Goal: Transaction & Acquisition: Book appointment/travel/reservation

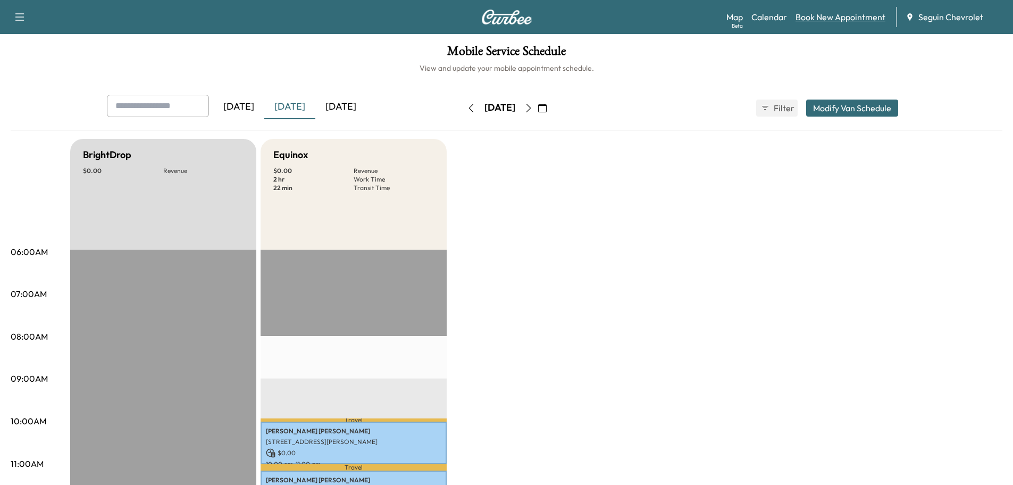
click at [825, 18] on link "Book New Appointment" at bounding box center [841, 17] width 90 height 13
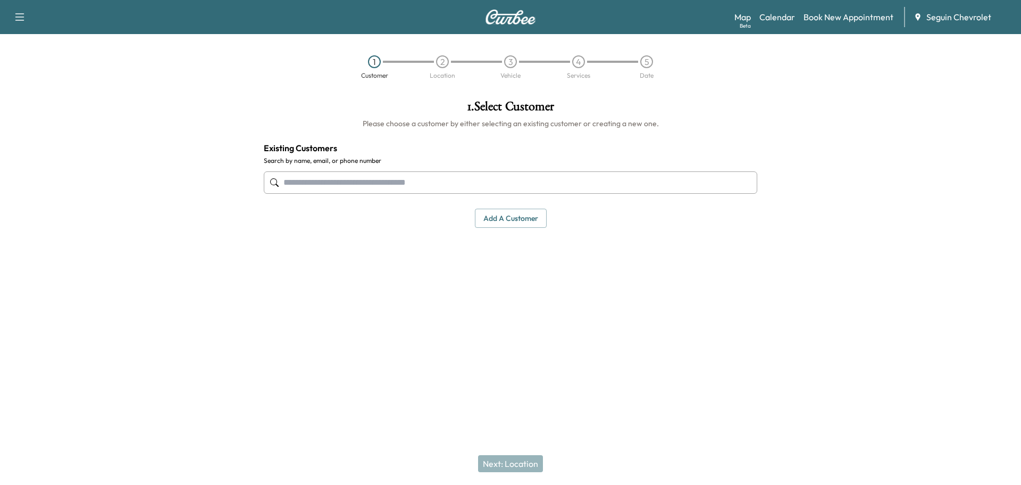
click at [377, 183] on input "text" at bounding box center [511, 182] width 494 height 22
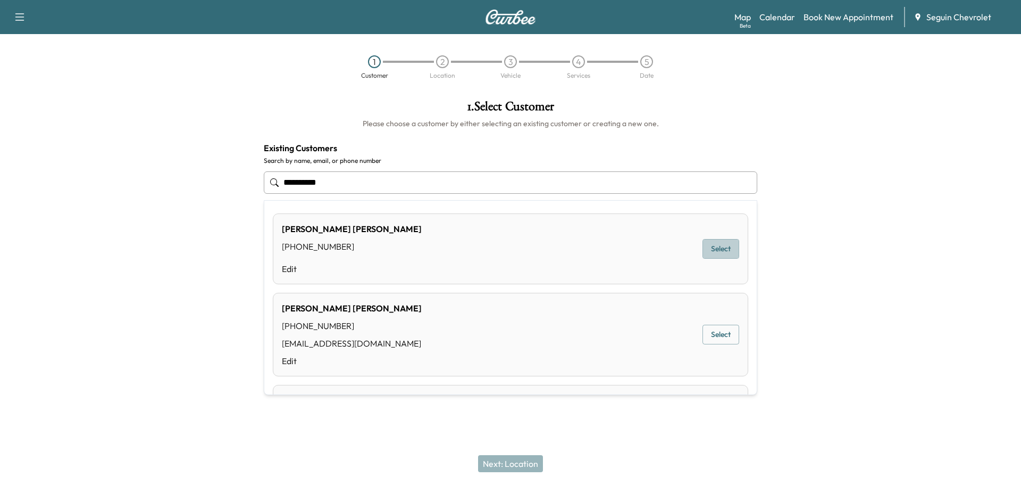
click at [707, 252] on button "Select" at bounding box center [721, 249] width 37 height 20
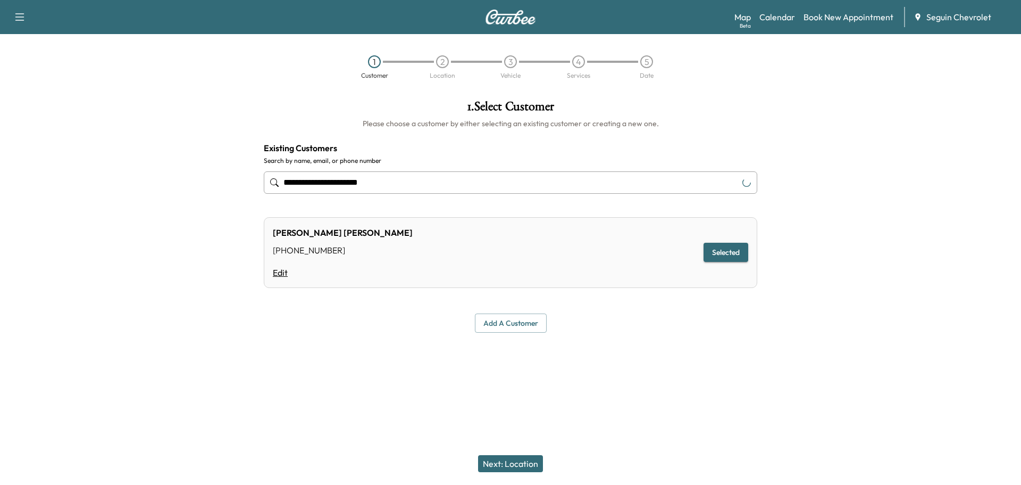
type input "**********"
click at [278, 272] on link "Edit" at bounding box center [343, 272] width 140 height 13
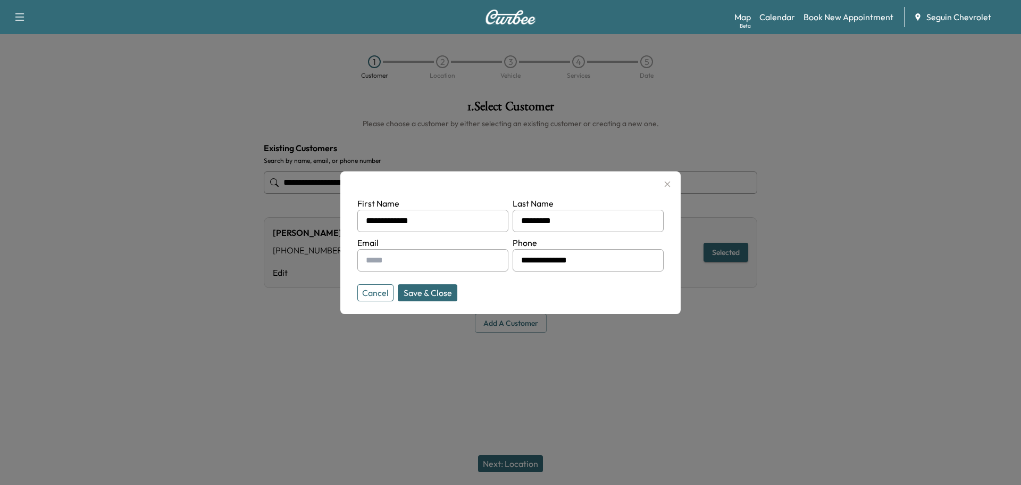
click at [457, 261] on input "text" at bounding box center [432, 260] width 151 height 22
type input "**********"
click at [421, 296] on button "Save & Close" at bounding box center [428, 292] width 60 height 17
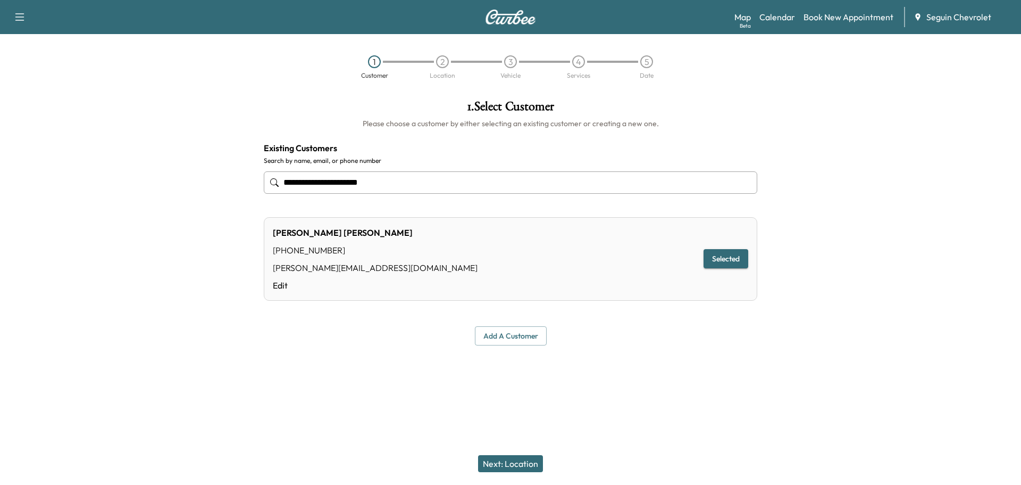
click at [523, 457] on button "Next: Location" at bounding box center [510, 463] width 65 height 17
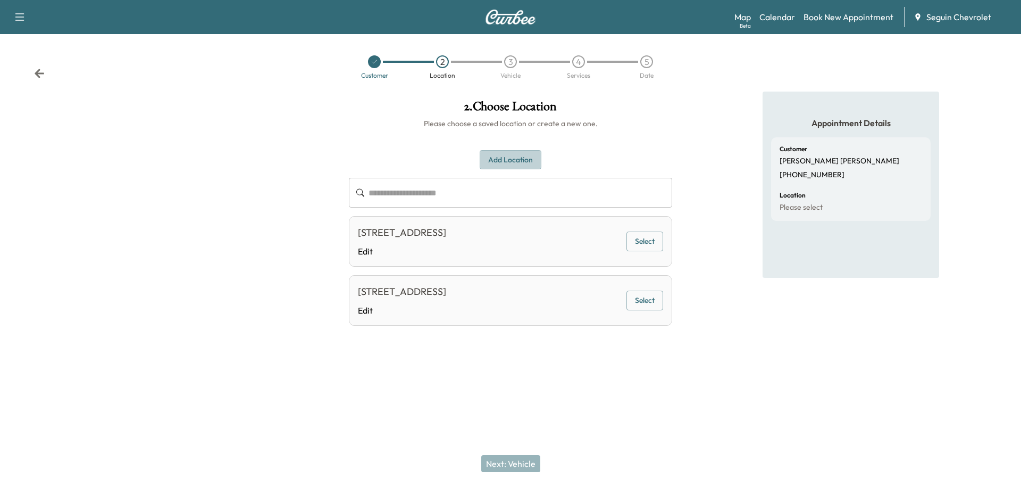
click at [524, 161] on button "Add Location" at bounding box center [511, 160] width 62 height 20
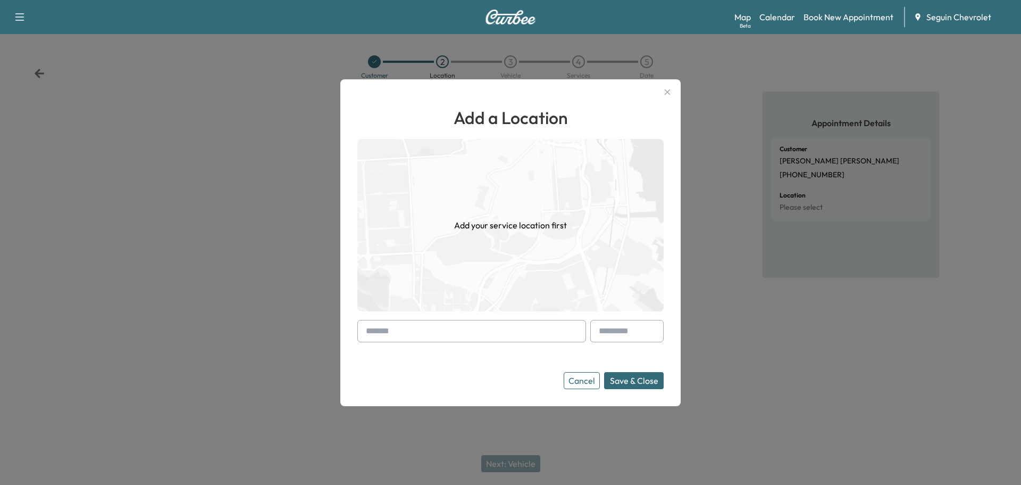
click at [418, 330] on input "text" at bounding box center [471, 331] width 229 height 22
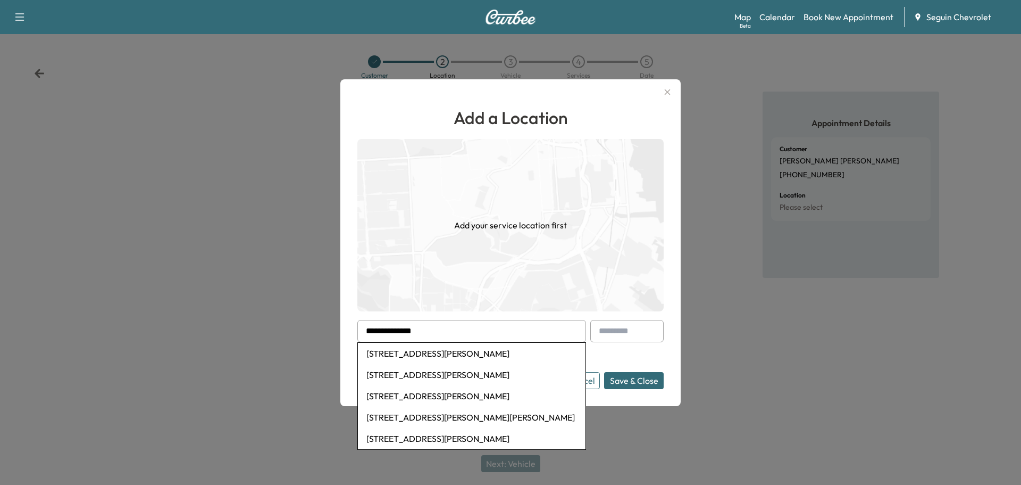
click at [378, 331] on input "**********" at bounding box center [471, 331] width 229 height 22
click at [429, 355] on li "[STREET_ADDRESS][PERSON_NAME]" at bounding box center [472, 353] width 228 height 21
type input "**********"
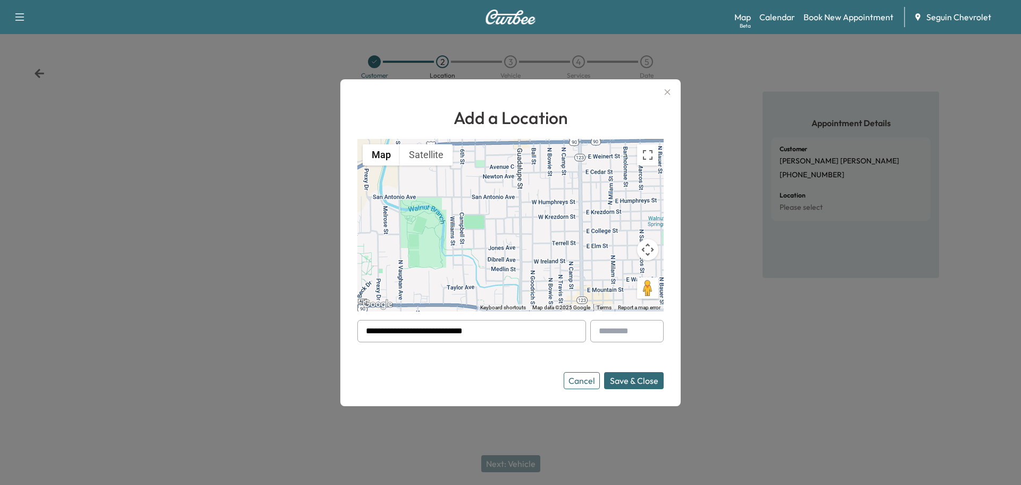
click at [638, 381] on button "Save & Close" at bounding box center [634, 380] width 60 height 17
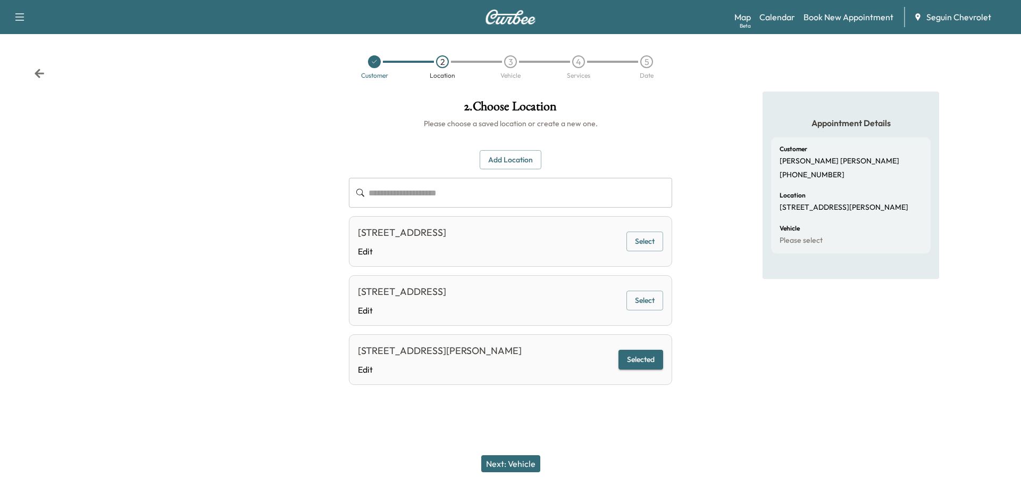
click at [522, 463] on button "Next: Vehicle" at bounding box center [510, 463] width 59 height 17
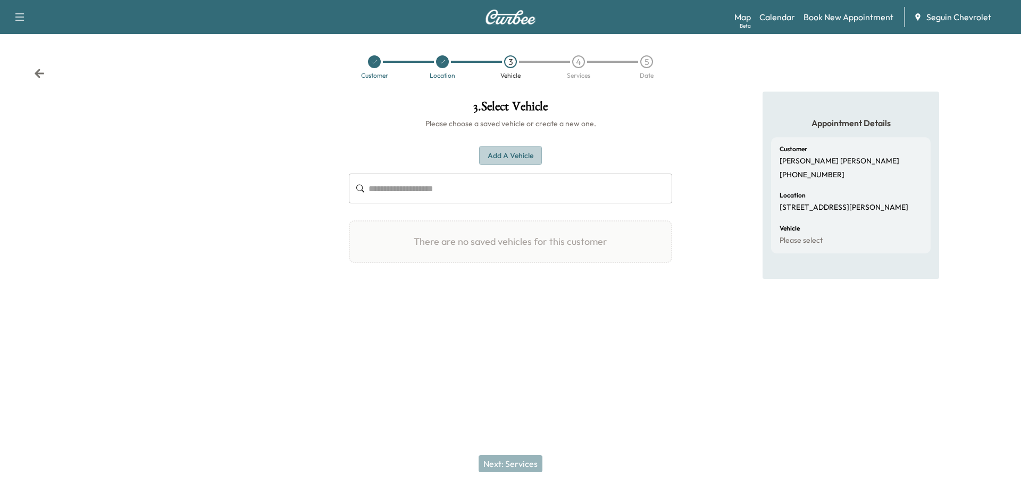
click at [521, 156] on button "Add a Vehicle" at bounding box center [510, 156] width 63 height 20
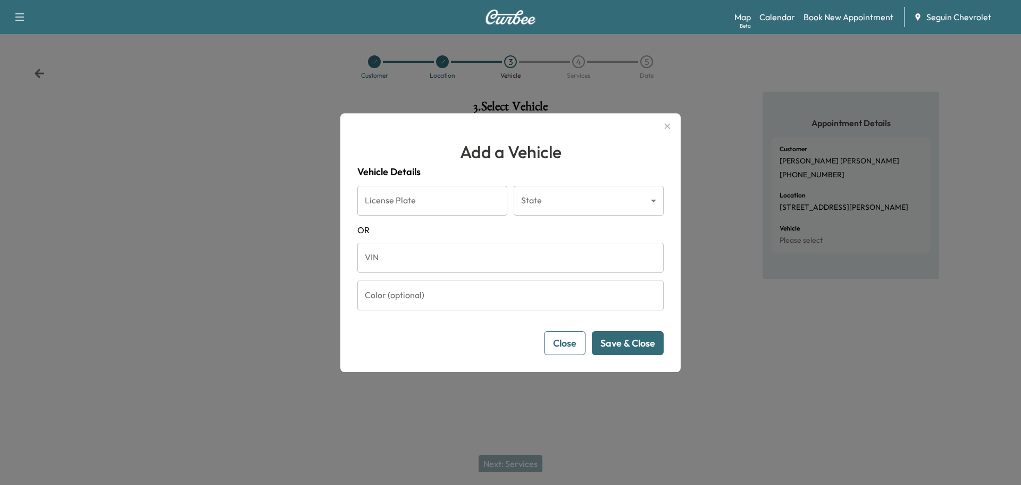
click at [401, 266] on input "VIN" at bounding box center [510, 258] width 306 height 30
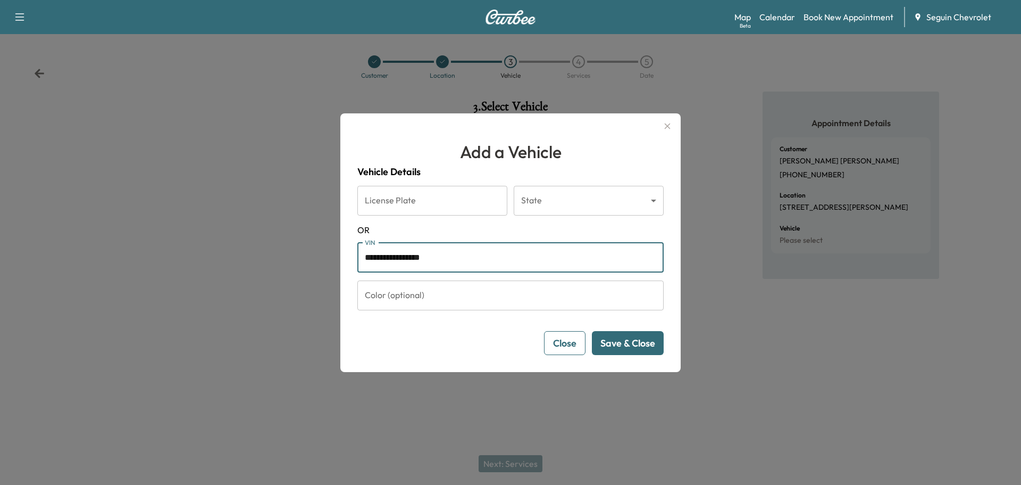
type input "**********"
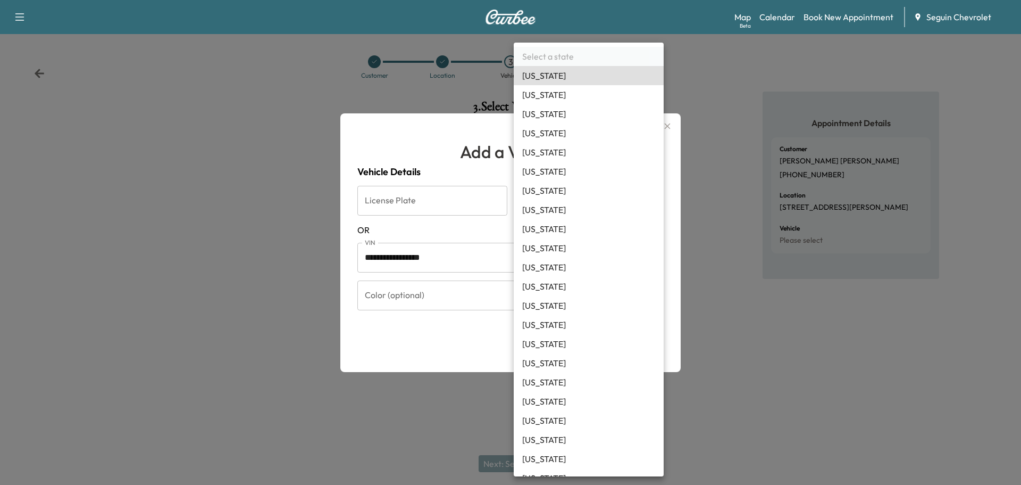
click at [654, 202] on body "**********" at bounding box center [510, 242] width 1021 height 485
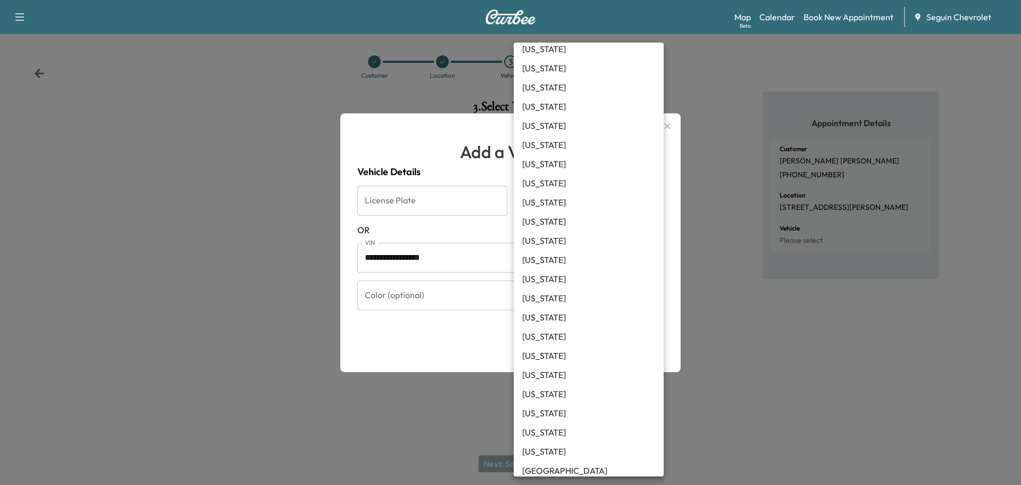
scroll to position [691, 0]
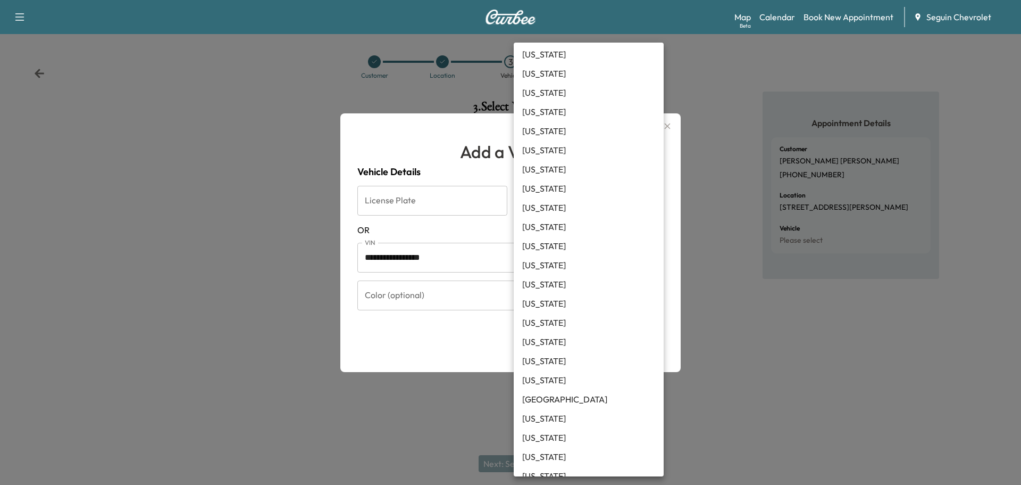
click at [550, 340] on li "[US_STATE]" at bounding box center [589, 341] width 150 height 19
type input "**"
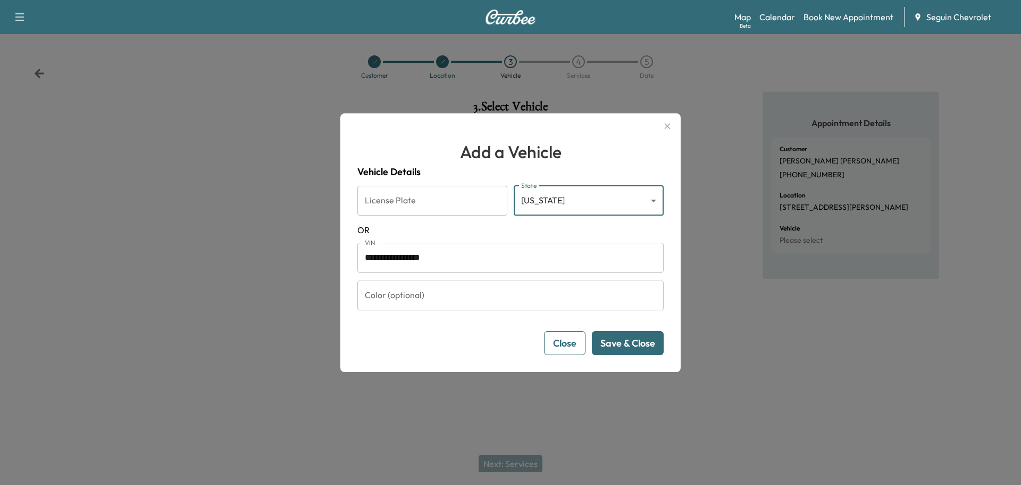
click at [640, 340] on button "Save & Close" at bounding box center [628, 343] width 72 height 24
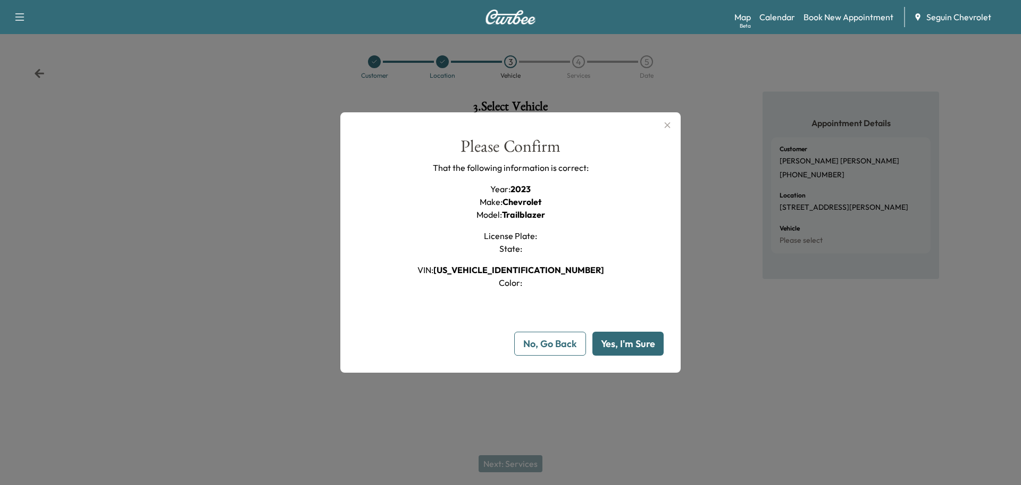
click at [640, 340] on button "Yes, I'm Sure" at bounding box center [627, 343] width 71 height 24
click at [638, 344] on button "Yes, I'm Sure" at bounding box center [627, 343] width 71 height 24
click at [666, 123] on icon "button" at bounding box center [668, 125] width 6 height 6
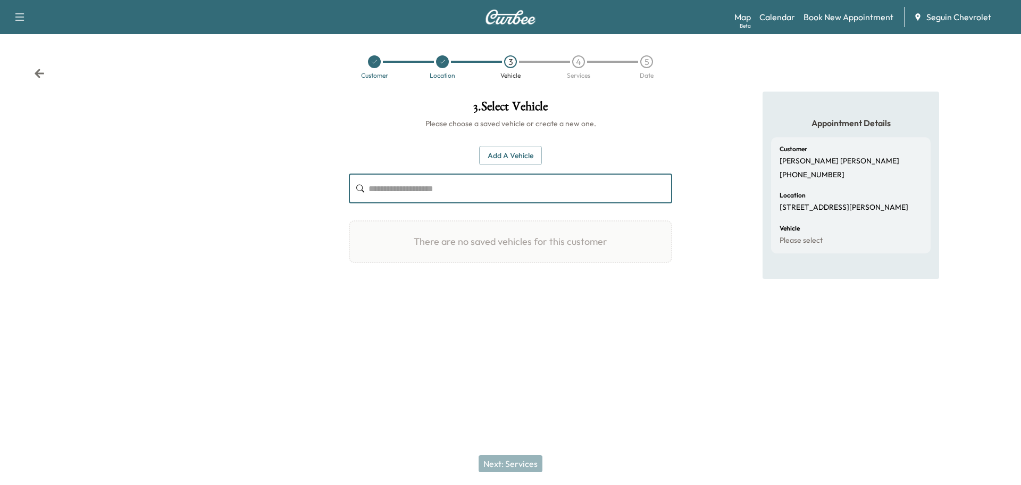
click at [430, 187] on input "text" at bounding box center [521, 188] width 304 height 30
click at [450, 191] on input "text" at bounding box center [521, 188] width 304 height 30
paste input "**********"
type input "**********"
click at [522, 151] on button "Add a Vehicle" at bounding box center [510, 156] width 63 height 20
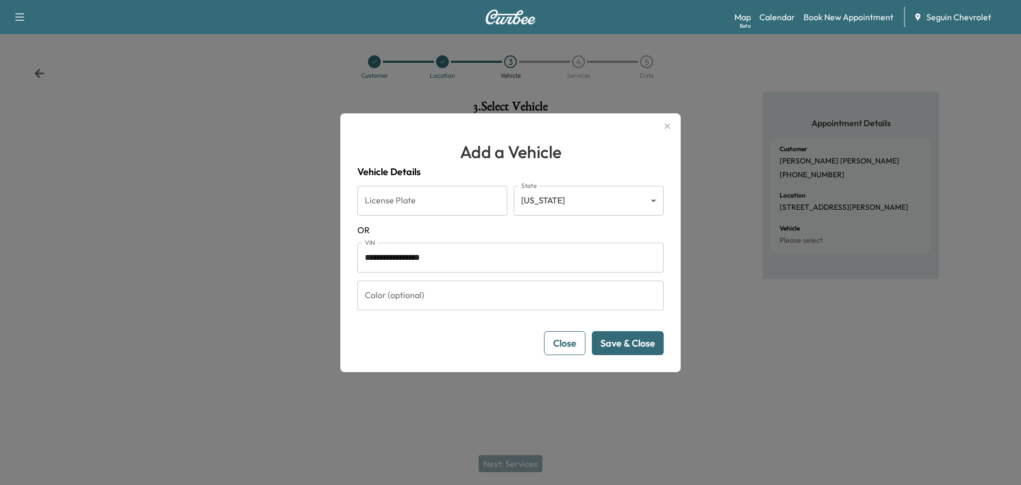
click at [624, 339] on button "Save & Close" at bounding box center [628, 343] width 72 height 24
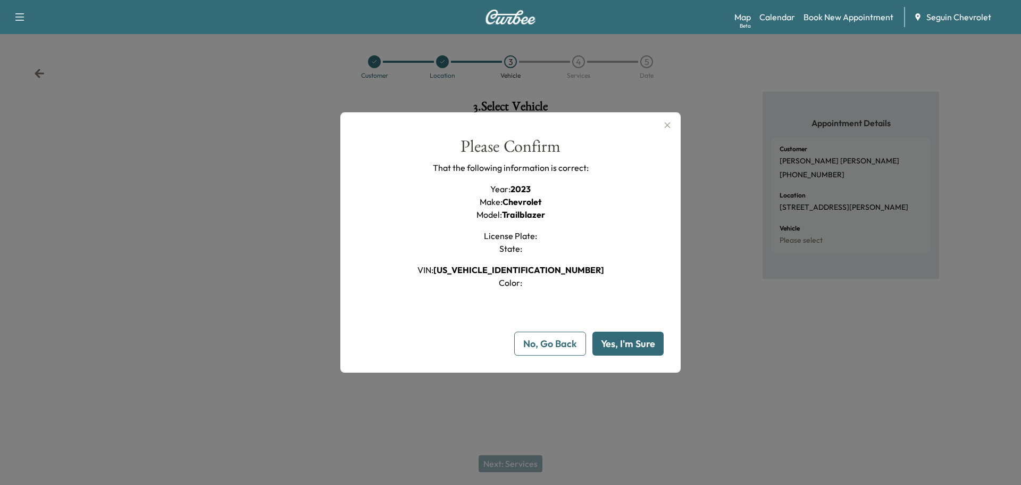
click at [624, 339] on button "Yes, I'm Sure" at bounding box center [627, 343] width 71 height 24
click at [668, 121] on icon "button" at bounding box center [667, 125] width 13 height 13
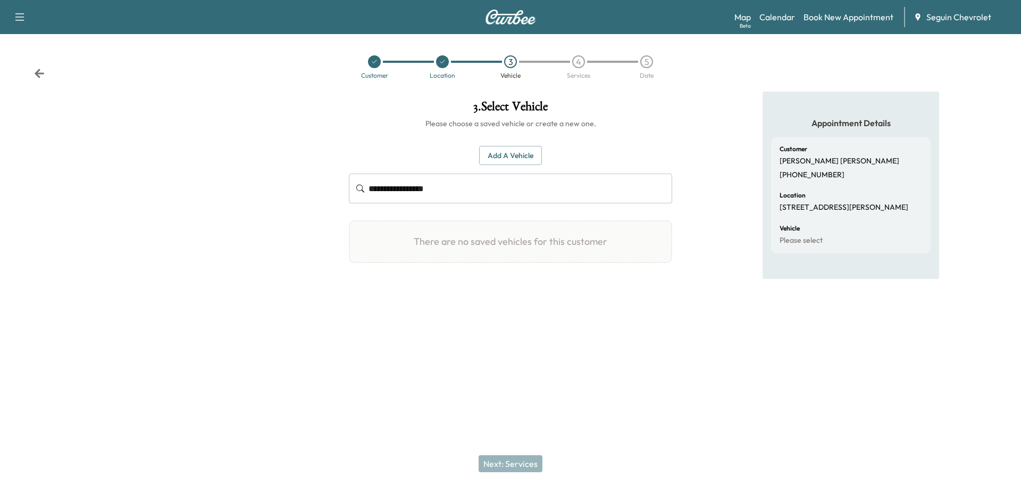
click at [441, 65] on div at bounding box center [442, 61] width 13 height 13
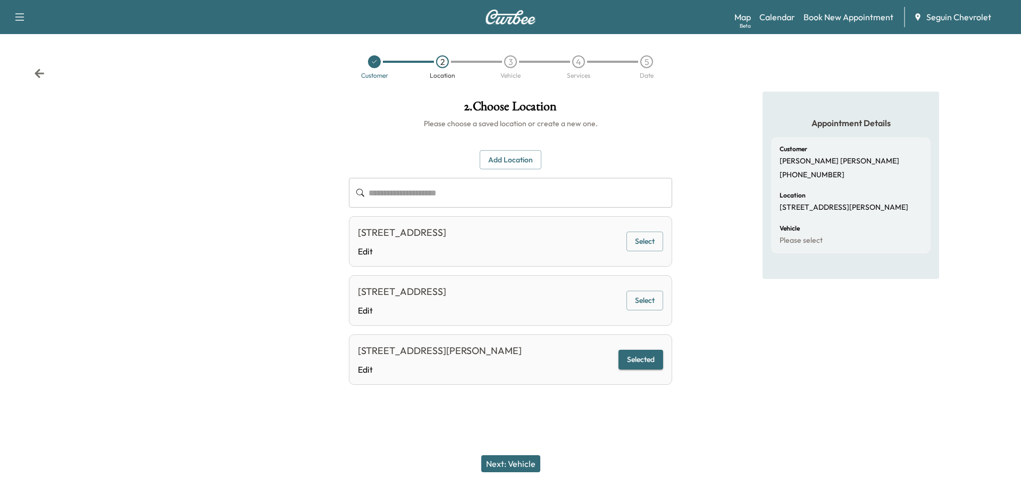
click at [637, 360] on button "Selected" at bounding box center [641, 359] width 45 height 20
click at [525, 463] on button "Next: Vehicle" at bounding box center [510, 463] width 59 height 17
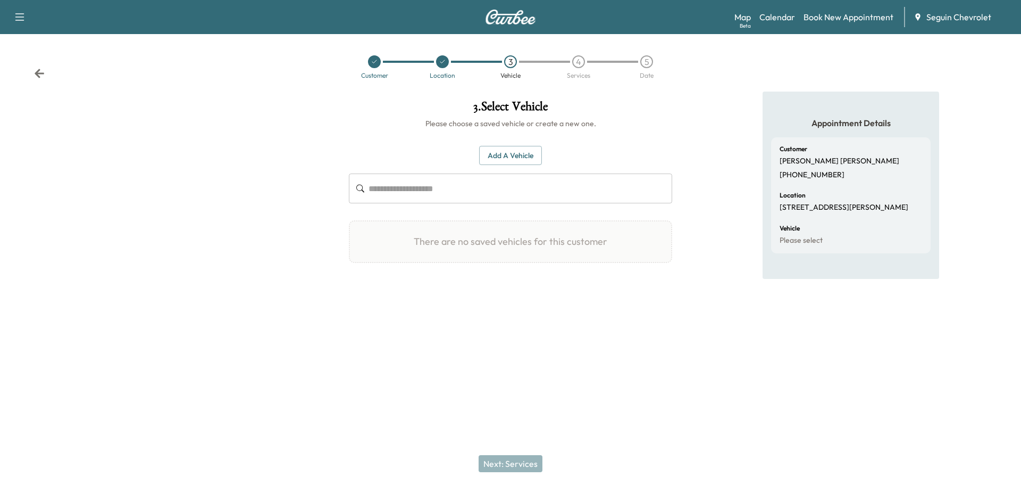
click at [443, 71] on div "Location" at bounding box center [442, 66] width 68 height 23
click at [442, 59] on icon at bounding box center [442, 62] width 6 height 6
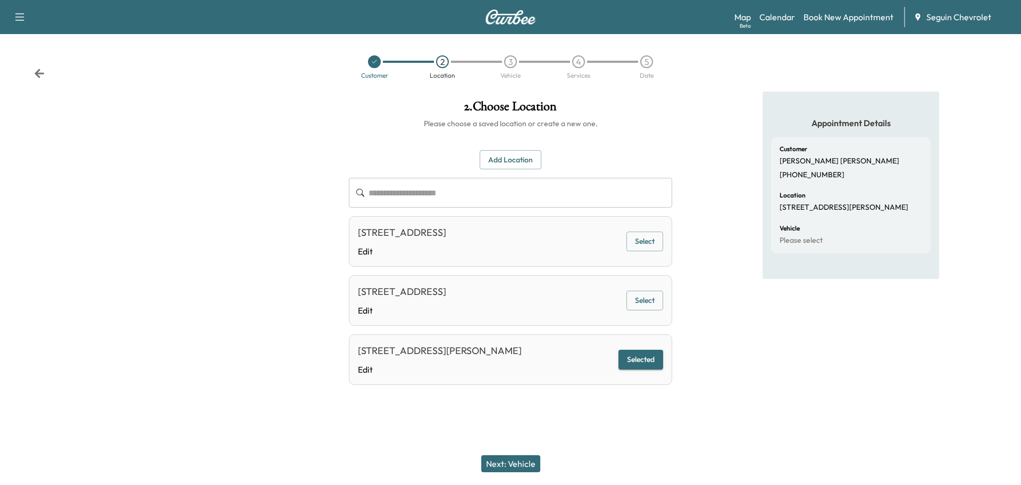
click at [375, 64] on div at bounding box center [374, 61] width 13 height 13
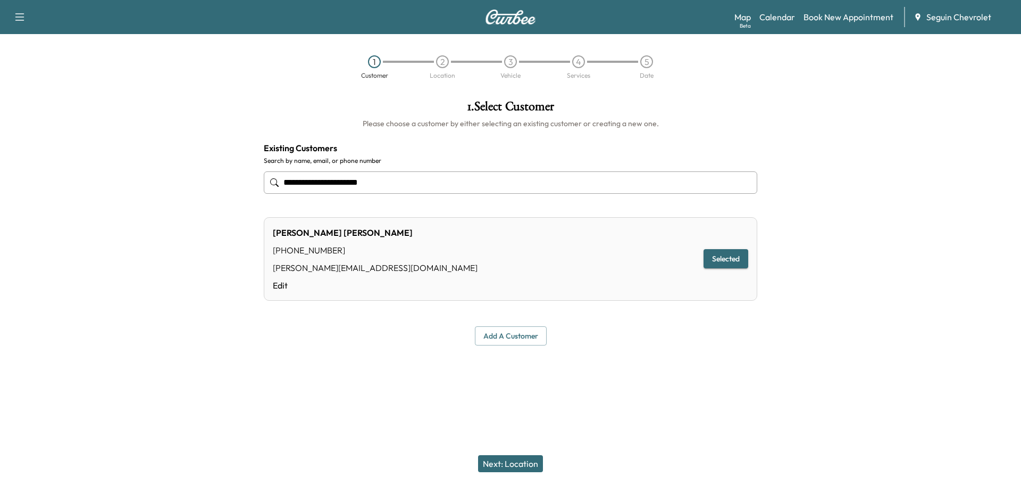
click at [723, 258] on button "Selected" at bounding box center [726, 259] width 45 height 20
click at [525, 461] on button "Next: Location" at bounding box center [510, 463] width 65 height 17
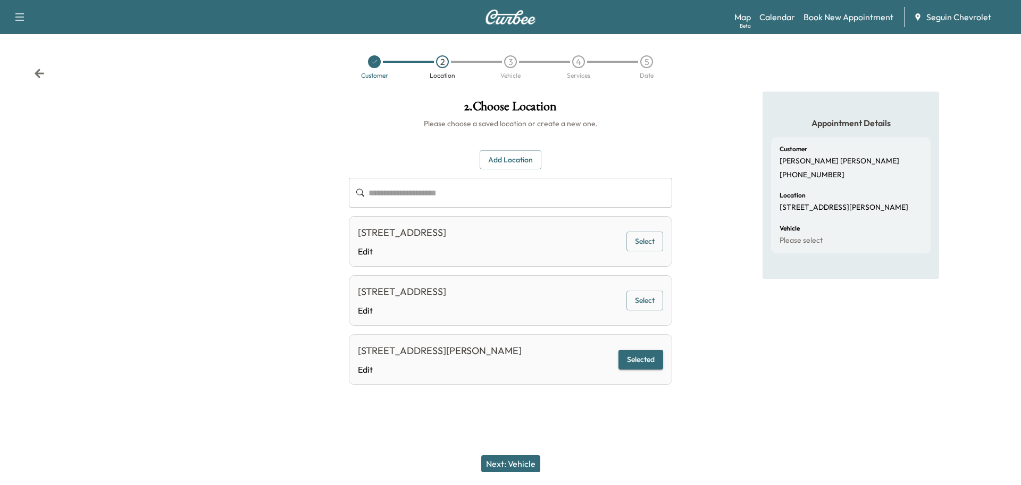
click at [646, 359] on button "Selected" at bounding box center [641, 359] width 45 height 20
click at [630, 358] on button "Selected" at bounding box center [641, 359] width 45 height 20
click at [522, 464] on button "Next: Vehicle" at bounding box center [510, 463] width 59 height 17
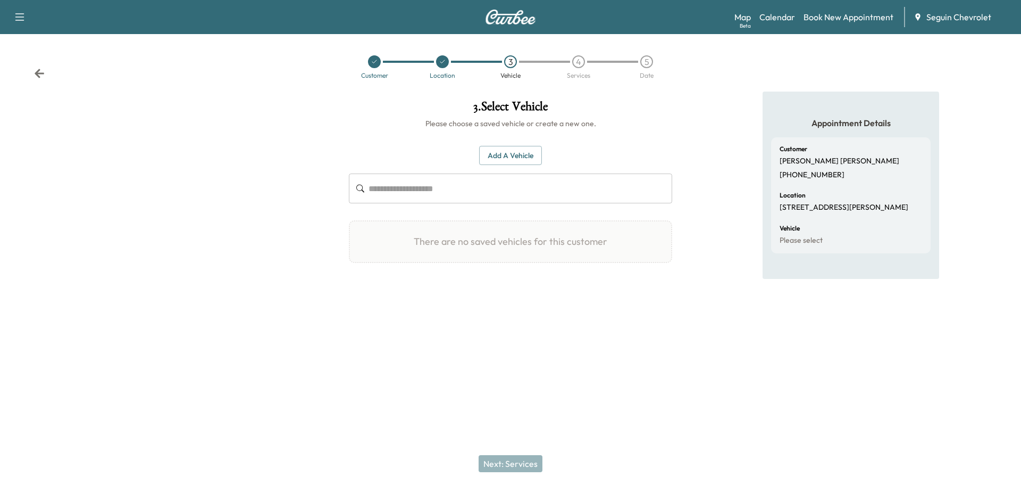
click at [556, 254] on div "There are no saved vehicles for this customer" at bounding box center [510, 241] width 323 height 43
click at [533, 156] on button "Add a Vehicle" at bounding box center [510, 156] width 63 height 20
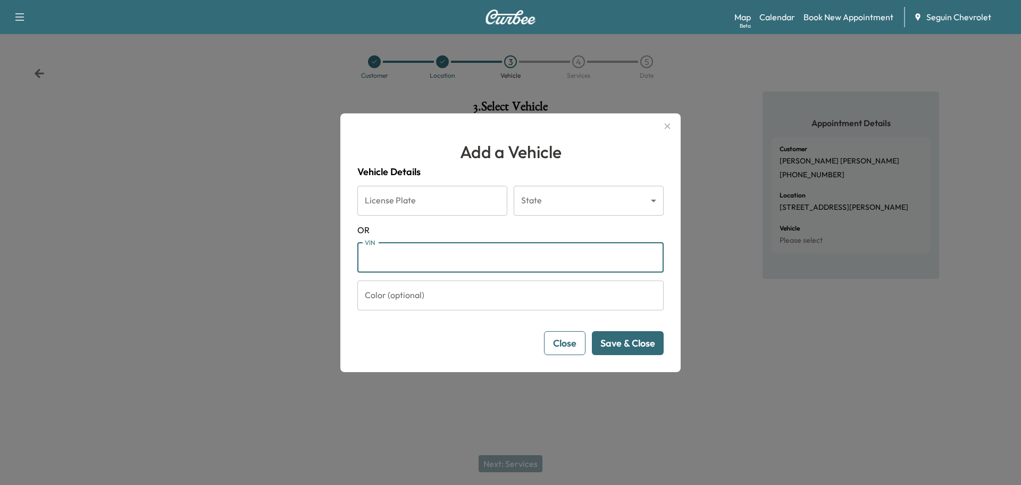
click at [441, 256] on input "VIN" at bounding box center [510, 258] width 306 height 30
type input "**********"
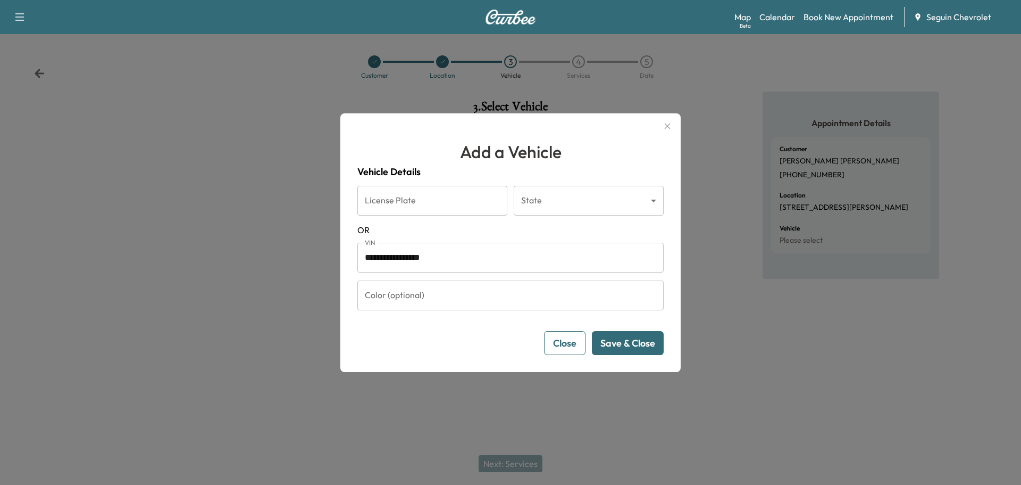
click at [634, 338] on button "Save & Close" at bounding box center [628, 343] width 72 height 24
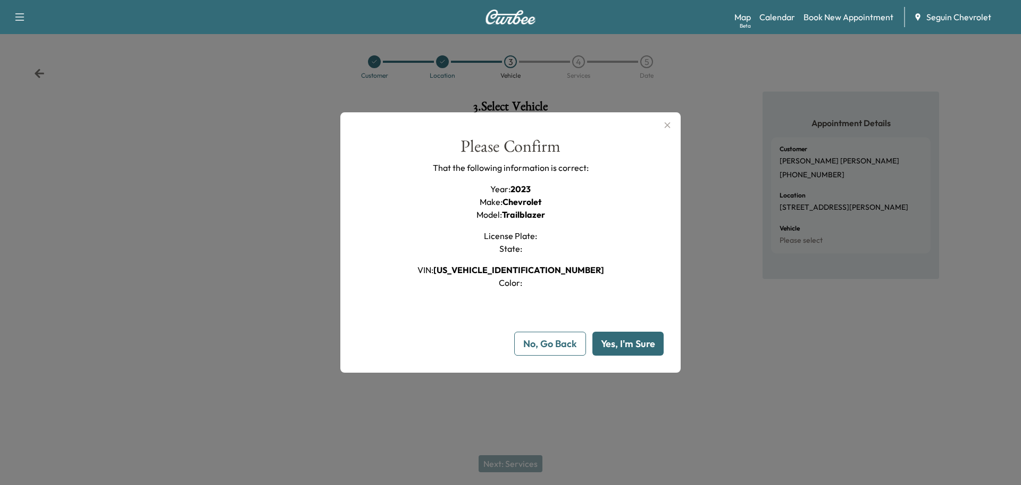
click at [630, 340] on button "Yes, I'm Sure" at bounding box center [627, 343] width 71 height 24
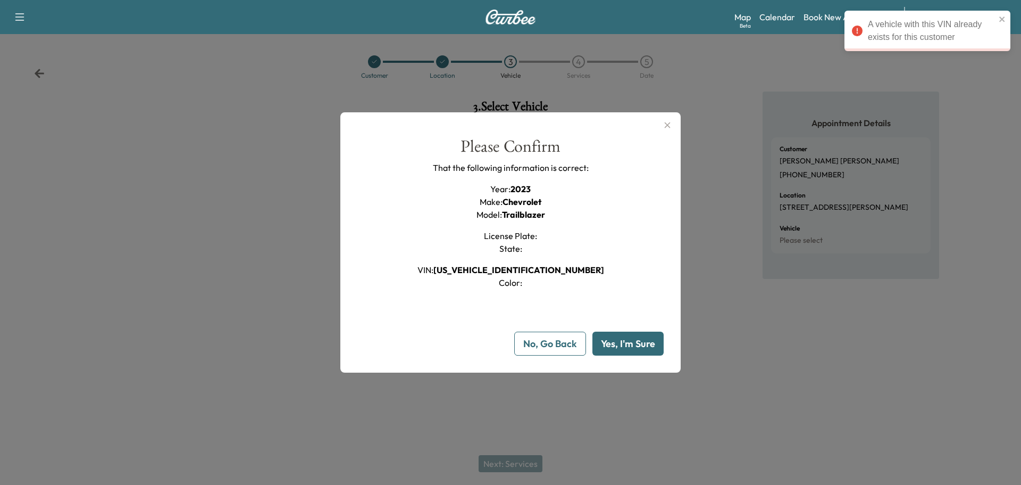
click at [856, 30] on icon at bounding box center [857, 31] width 11 height 11
click at [915, 29] on div "A vehicle with this VIN already exists for this customer" at bounding box center [932, 31] width 128 height 26
click at [1000, 18] on icon "close" at bounding box center [1002, 19] width 7 height 9
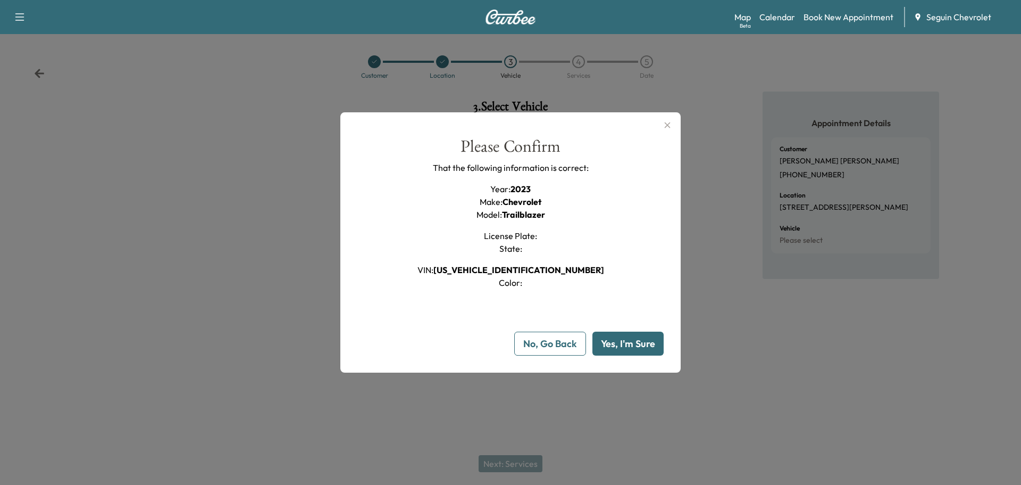
click at [635, 347] on button "Yes, I'm Sure" at bounding box center [627, 343] width 71 height 24
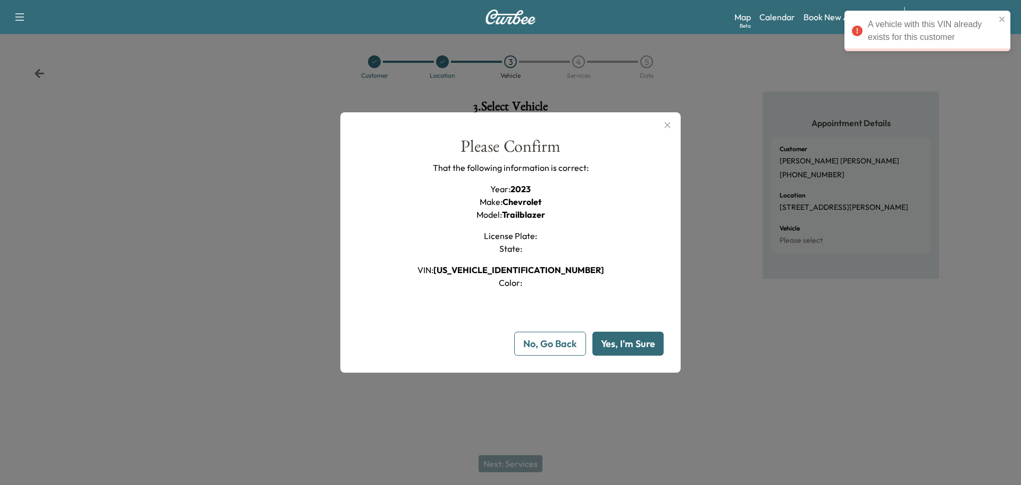
click at [635, 347] on button "Yes, I'm Sure" at bounding box center [627, 343] width 71 height 24
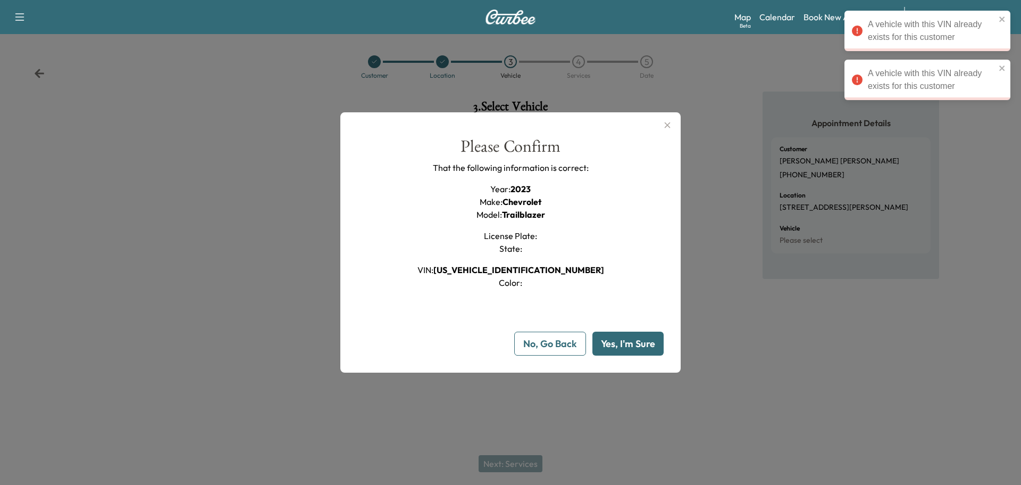
click at [667, 121] on icon "button" at bounding box center [667, 125] width 13 height 13
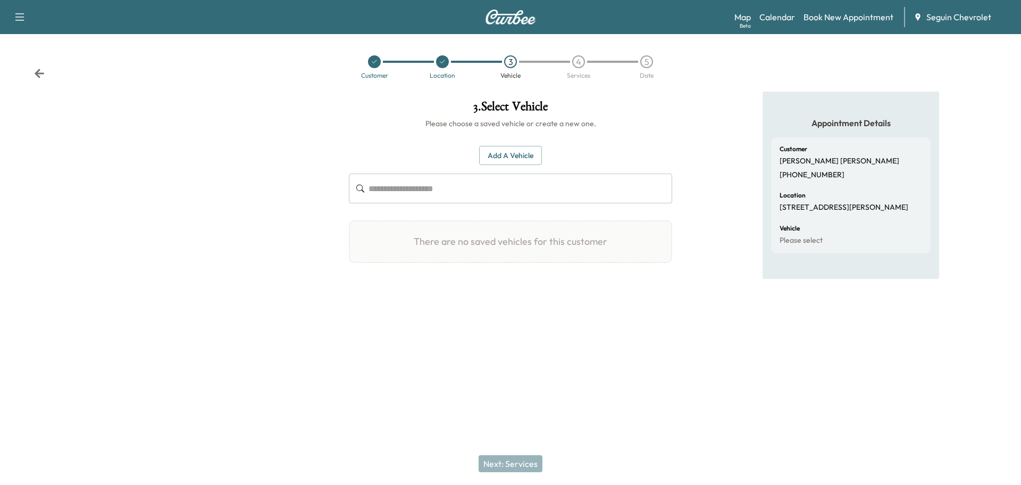
click at [372, 62] on icon at bounding box center [374, 61] width 4 height 3
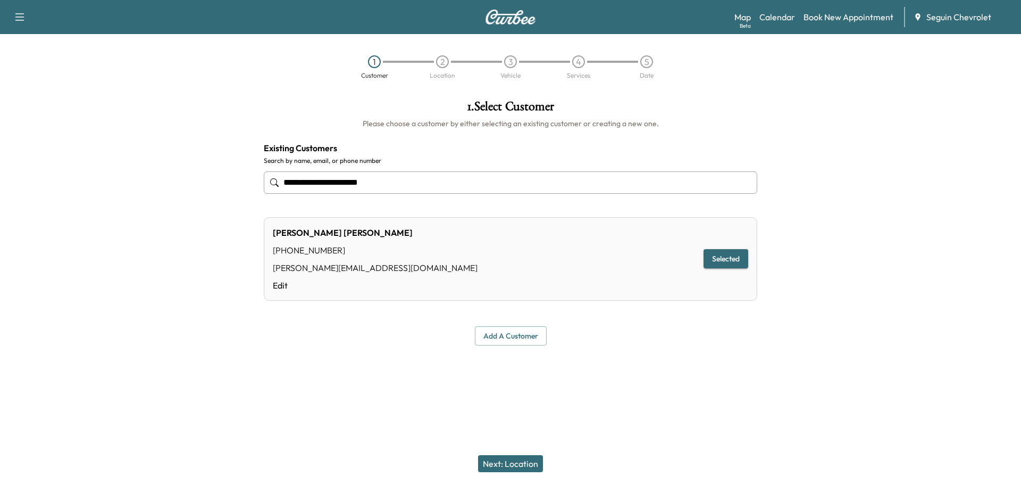
drag, startPoint x: 436, startPoint y: 183, endPoint x: 446, endPoint y: 188, distance: 11.2
click at [438, 186] on input "**********" at bounding box center [511, 182] width 494 height 22
click at [524, 341] on button "Add a customer" at bounding box center [511, 336] width 72 height 20
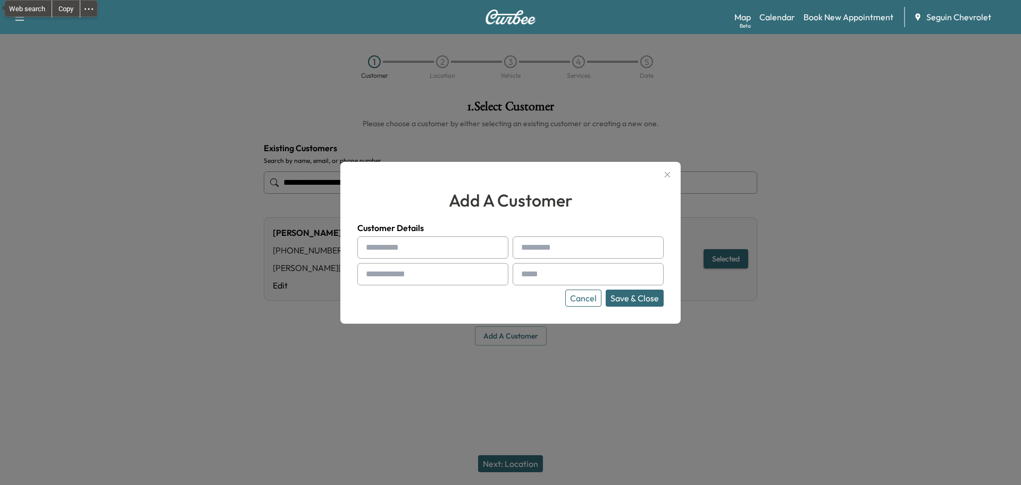
click at [665, 172] on icon "button" at bounding box center [668, 174] width 6 height 6
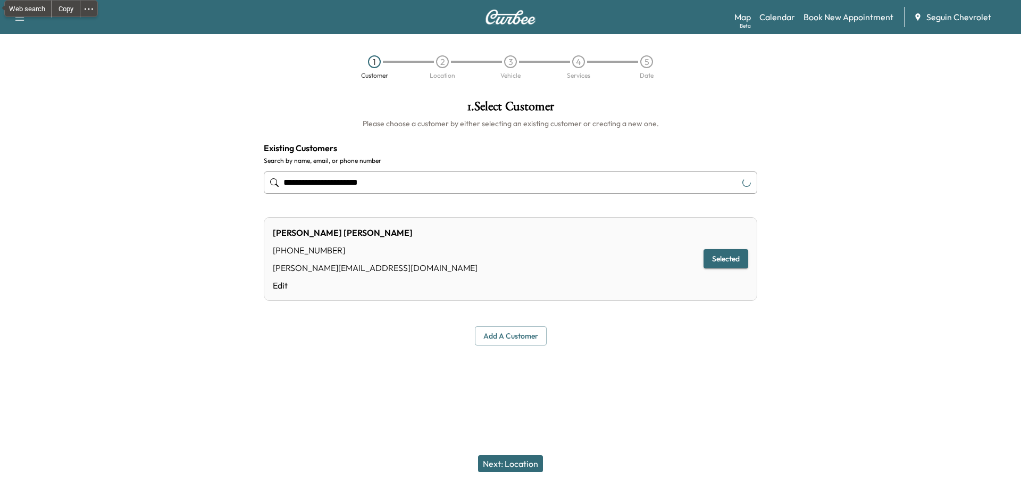
click at [403, 185] on input "**********" at bounding box center [511, 182] width 494 height 22
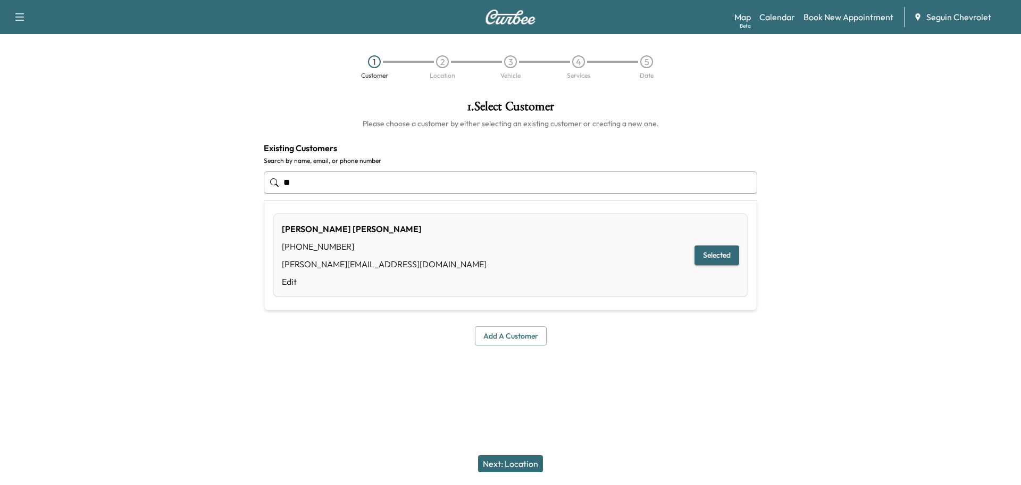
type input "*"
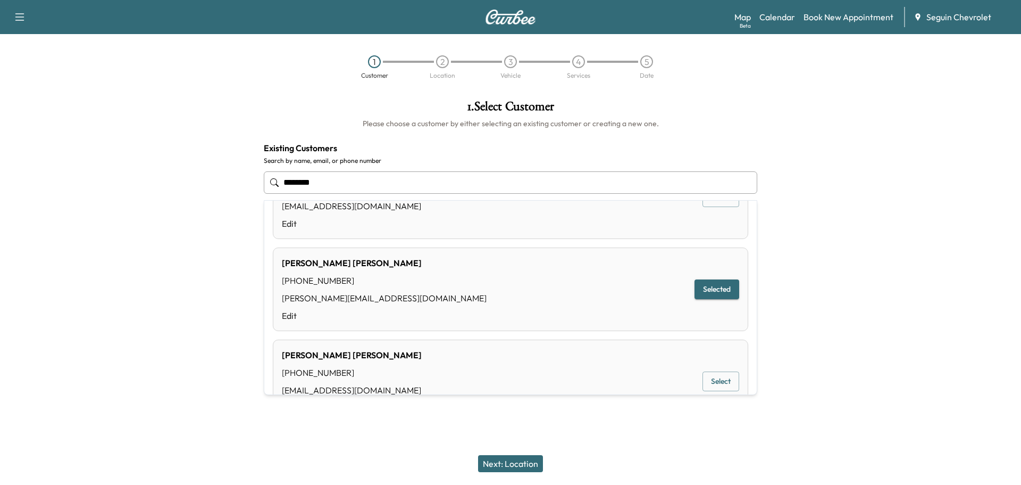
scroll to position [106, 0]
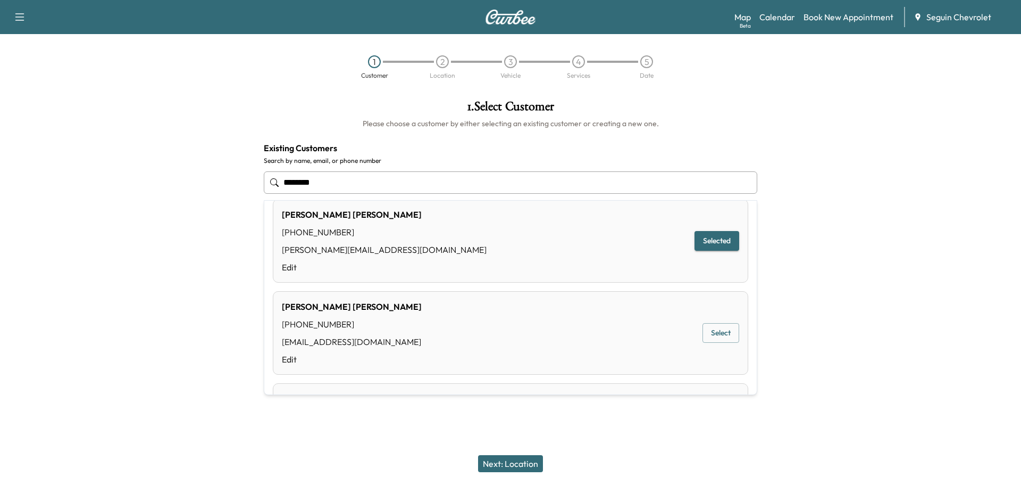
click at [708, 334] on button "Select" at bounding box center [721, 333] width 37 height 20
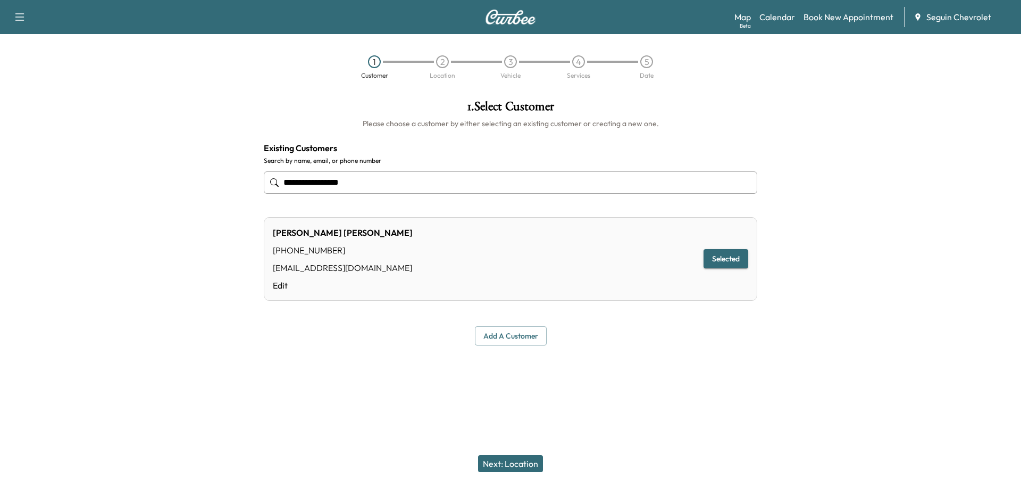
type input "**********"
click at [730, 260] on button "Selected" at bounding box center [726, 259] width 45 height 20
click at [517, 461] on button "Next: Location" at bounding box center [510, 463] width 65 height 17
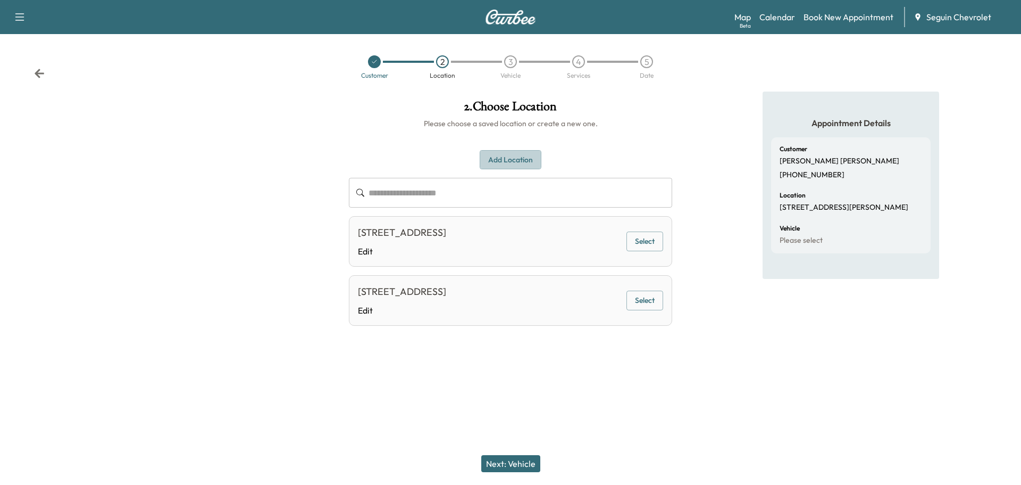
click at [530, 155] on button "Add Location" at bounding box center [511, 160] width 62 height 20
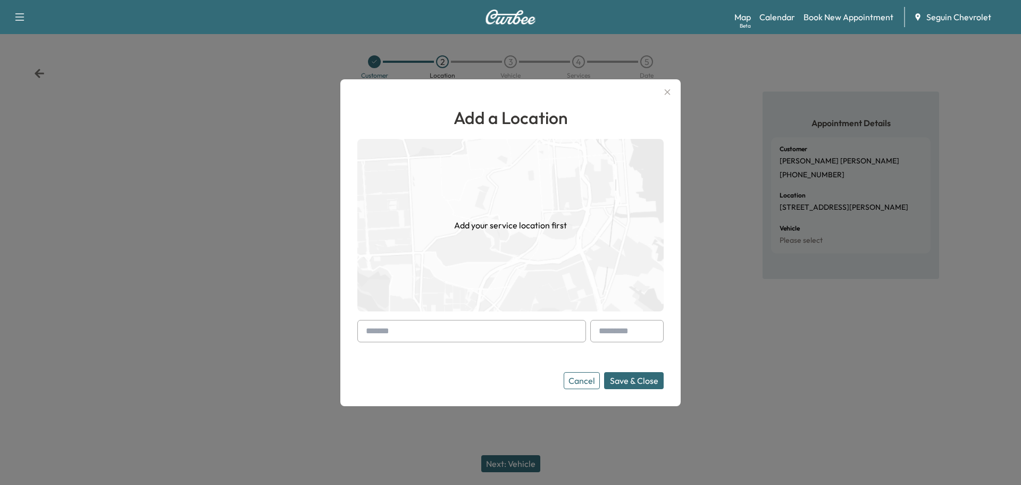
click at [421, 331] on input "text" at bounding box center [471, 331] width 229 height 22
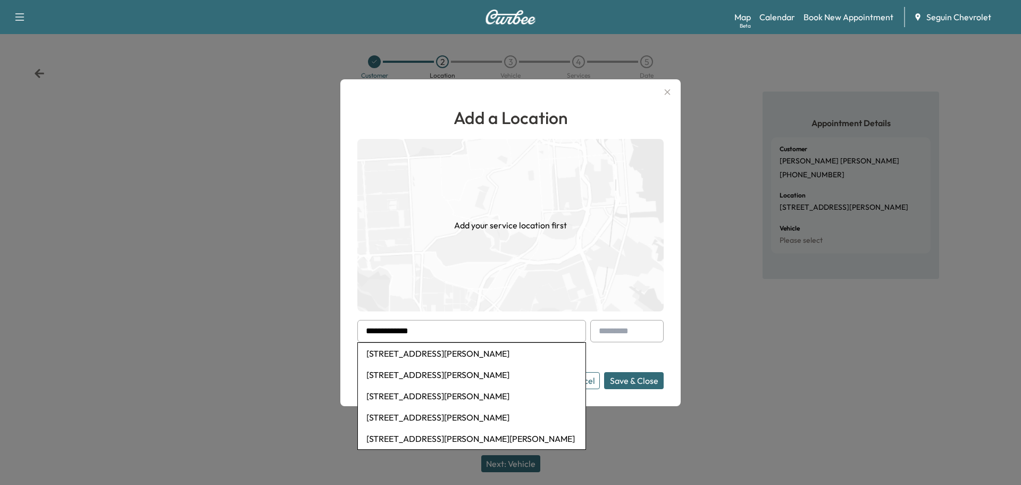
click at [636, 379] on button "Save & Close" at bounding box center [634, 380] width 60 height 17
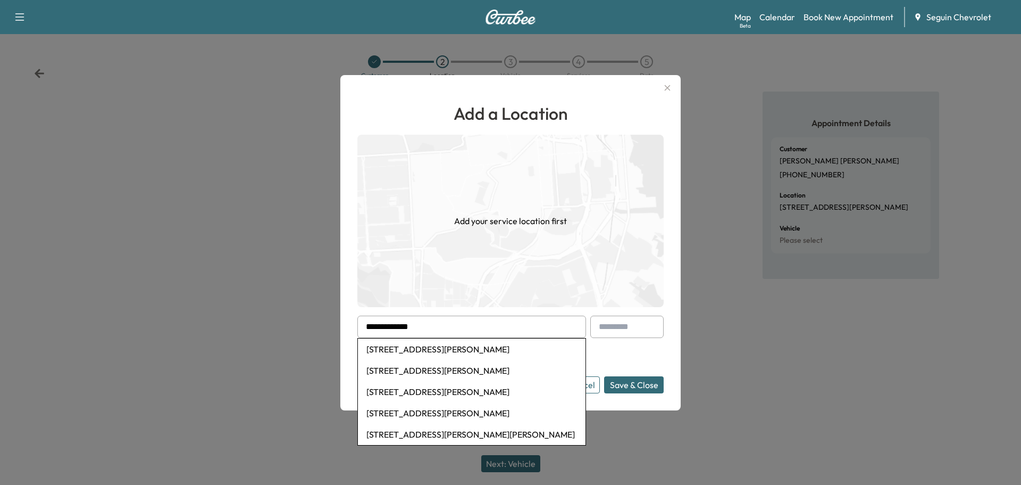
click at [416, 326] on input "**********" at bounding box center [471, 326] width 229 height 22
click at [464, 350] on li "[STREET_ADDRESS][PERSON_NAME]" at bounding box center [472, 348] width 228 height 21
type input "**********"
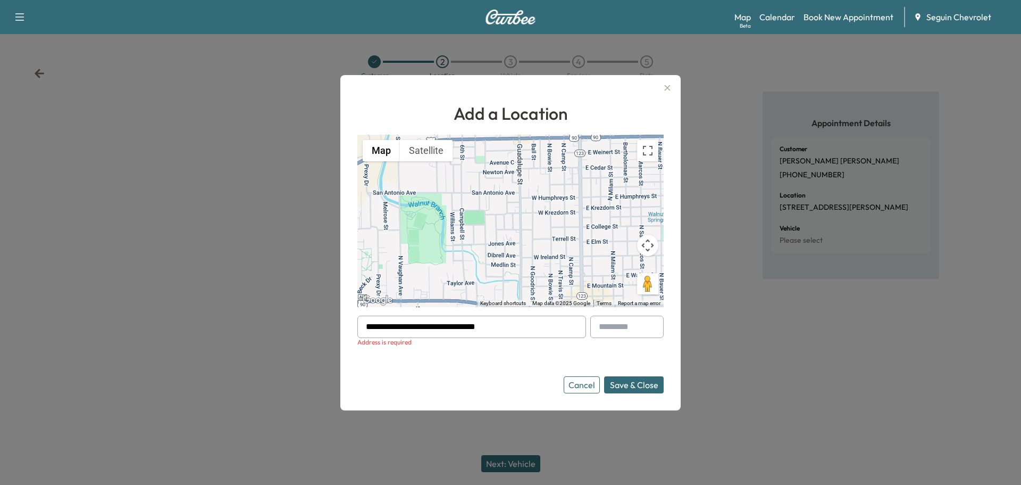
click at [646, 380] on button "Save & Close" at bounding box center [634, 384] width 60 height 17
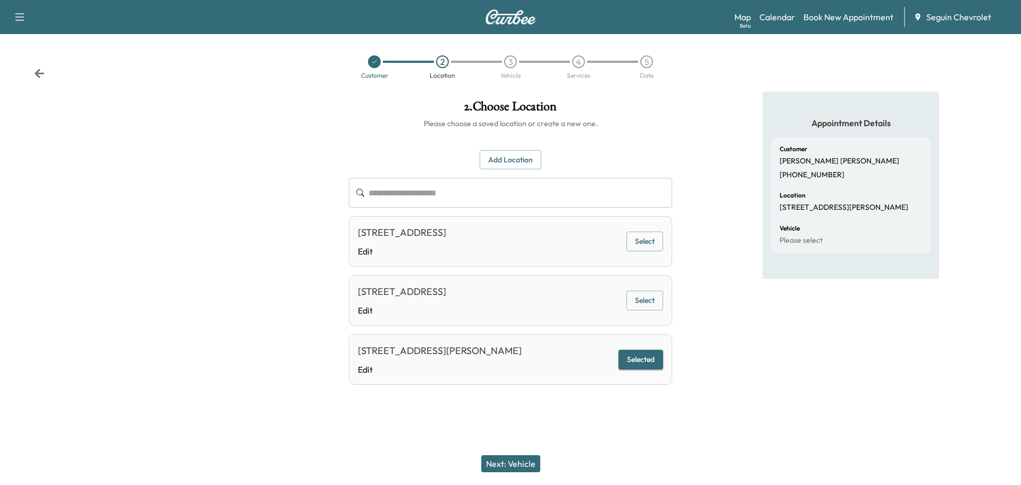
click at [526, 456] on button "Next: Vehicle" at bounding box center [510, 463] width 59 height 17
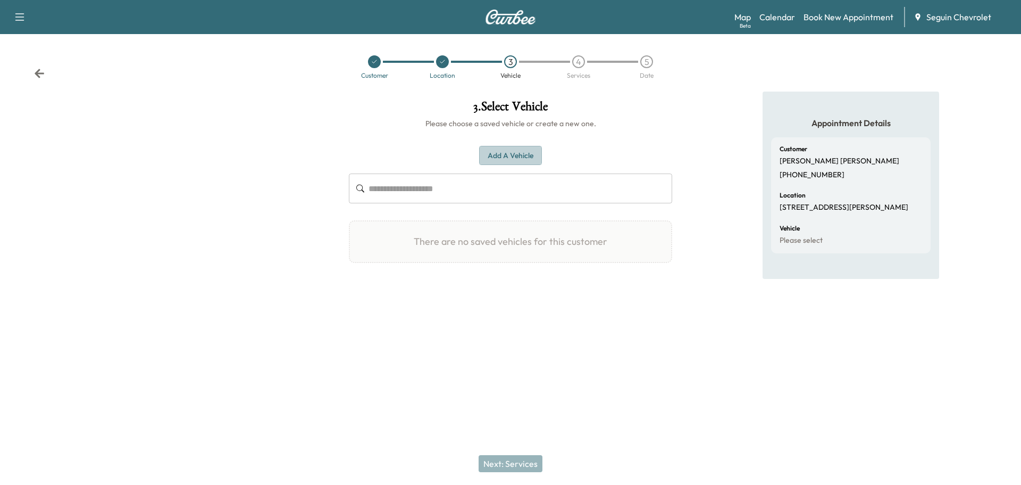
click at [528, 154] on button "Add a Vehicle" at bounding box center [510, 156] width 63 height 20
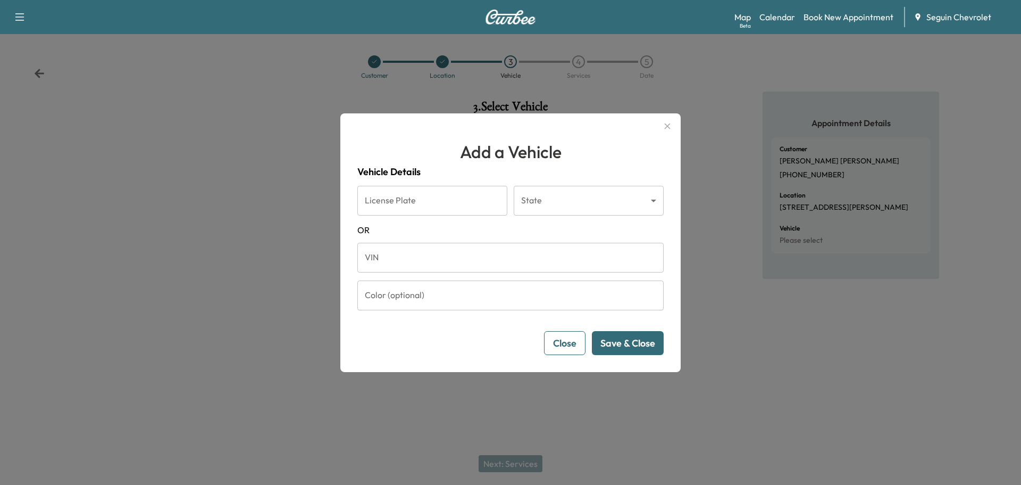
click at [669, 122] on icon "button" at bounding box center [667, 126] width 13 height 13
